Goal: Task Accomplishment & Management: Manage account settings

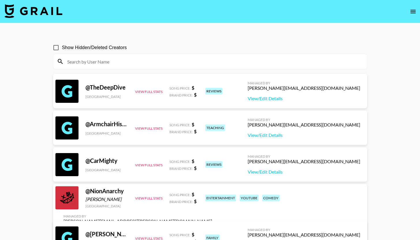
click at [30, 8] on img at bounding box center [34, 11] width 58 height 14
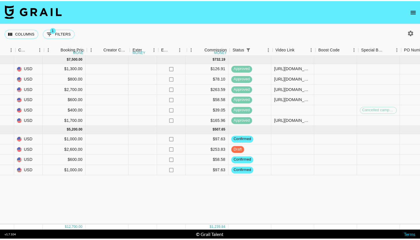
scroll to position [0, 493]
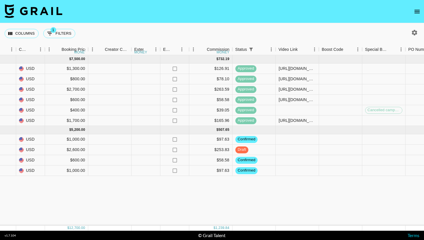
click at [415, 12] on icon "open drawer" at bounding box center [417, 11] width 7 height 7
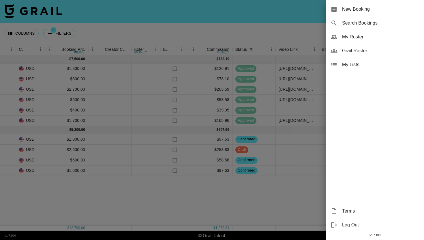
click at [363, 40] on div "My Roster" at bounding box center [375, 37] width 98 height 14
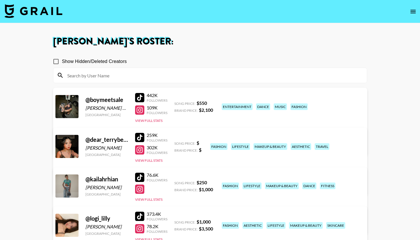
click at [212, 142] on link "View/Edit Details" at bounding box center [137, 145] width 149 height 6
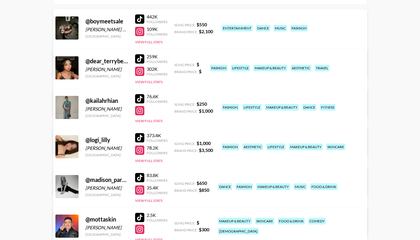
scroll to position [162, 0]
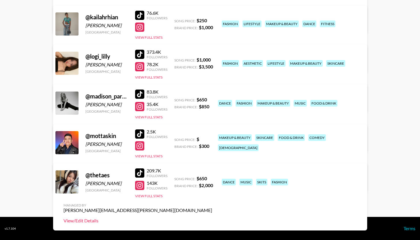
click at [212, 218] on link "View/Edit Details" at bounding box center [137, 221] width 149 height 6
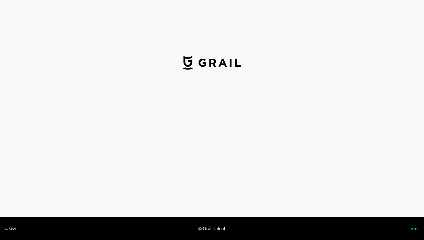
select select "USD"
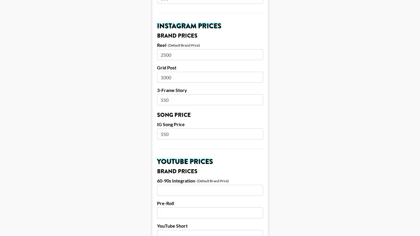
scroll to position [355, 0]
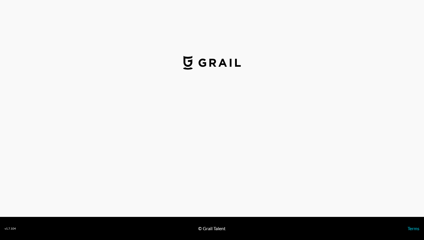
select select "USD"
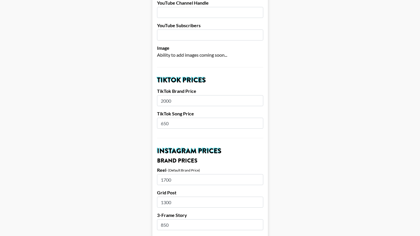
scroll to position [149, 0]
